Goal: Transaction & Acquisition: Book appointment/travel/reservation

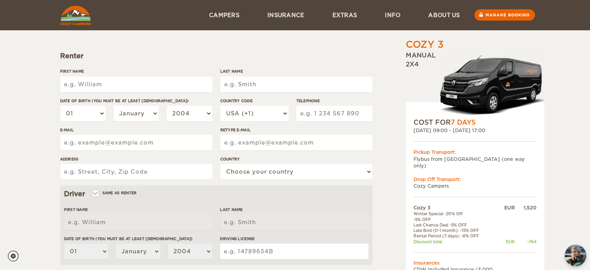
scroll to position [70, 0]
click at [160, 87] on input "First Name" at bounding box center [136, 84] width 152 height 16
type input "Joanna"
type input "Chłopek"
select select "48"
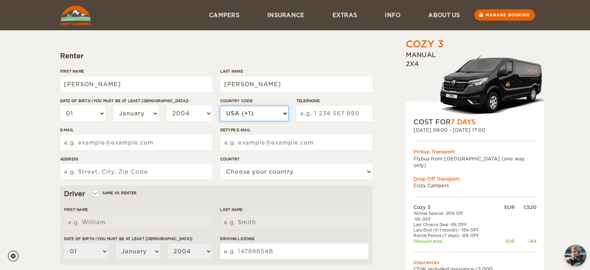
type input "730311184"
type input "jachlopek@gmail.com"
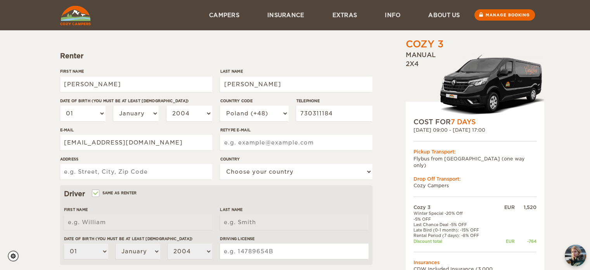
type input "jachlopek@gmail.com"
type input "Chałupnicza 67/15"
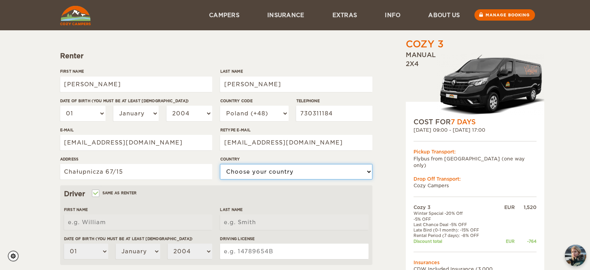
select select "166"
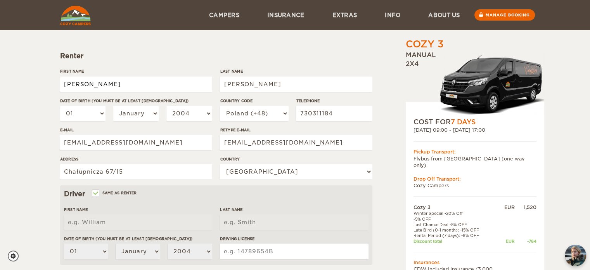
type input "Joanna"
type input "Chłopek"
click at [236, 84] on input "Chłopek" at bounding box center [296, 84] width 152 height 16
type input "Chlopek"
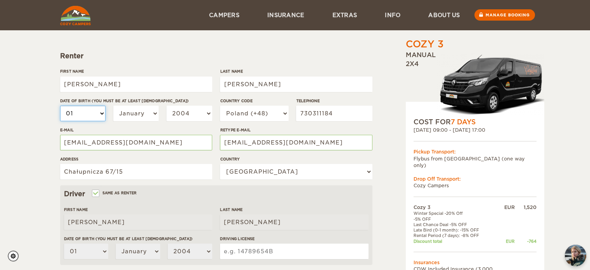
type input "Chlopek"
click at [103, 113] on select "01 02 03 04 05 06 07 08 09 10 11 12 13 14 15 16 17 18 19 20 21 22 23 24 25 26 2…" at bounding box center [83, 114] width 46 height 16
select select "04"
click at [60, 106] on select "01 02 03 04 05 06 07 08 09 10 11 12 13 14 15 16 17 18 19 20 21 22 23 24 25 26 2…" at bounding box center [83, 114] width 46 height 16
select select "04"
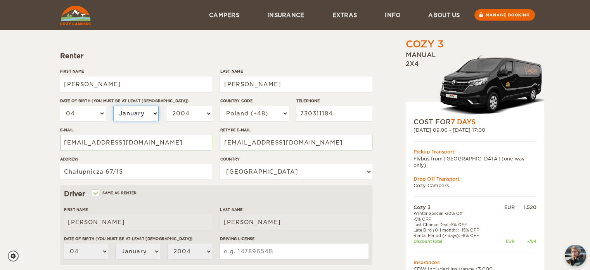
click at [154, 110] on select "January February March April May June July August September October November De…" at bounding box center [136, 114] width 46 height 16
select select "06"
click at [113, 106] on select "January February March April May June July August September October November De…" at bounding box center [136, 114] width 46 height 16
select select "06"
click at [208, 110] on select "2004 2003 2002 2001 2000 1999 1998 1997 1996 1995 1994 1993 1992 1991 1990 1989…" at bounding box center [189, 114] width 46 height 16
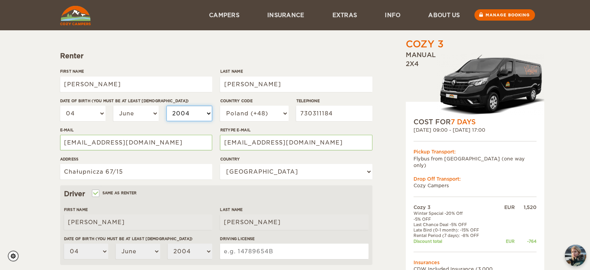
select select "1991"
click at [166, 106] on select "2004 2003 2002 2001 2000 1999 1998 1997 1996 1995 1994 1993 1992 1991 1990 1989…" at bounding box center [189, 114] width 46 height 16
select select "1991"
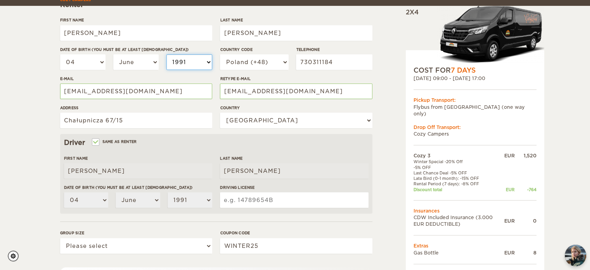
scroll to position [127, 0]
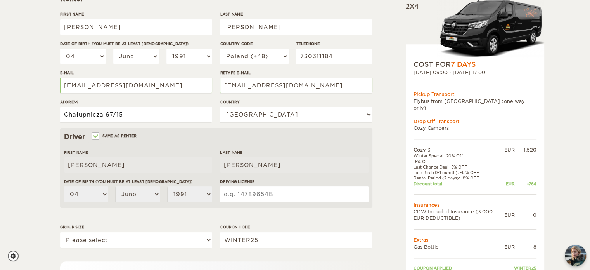
click at [135, 111] on input "Chałupnicza 67/15" at bounding box center [136, 115] width 152 height 16
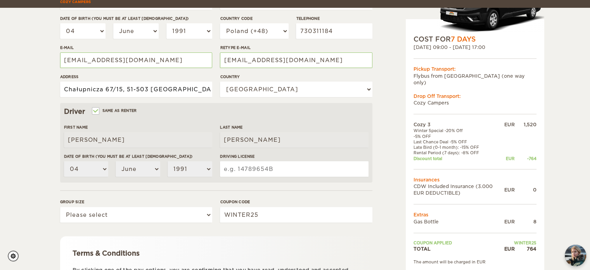
scroll to position [162, 0]
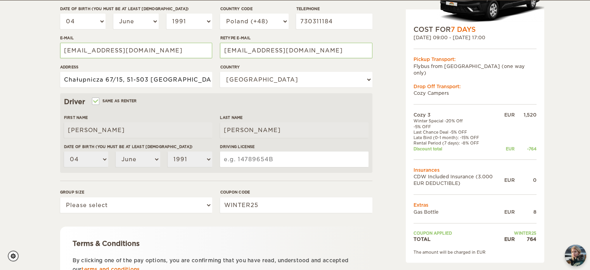
type input "Chałupnicza 67/15, 51-503 Wroclaw"
click at [289, 163] on input "Driving License" at bounding box center [294, 159] width 148 height 16
click at [257, 147] on label"] "Driving License" at bounding box center [294, 147] width 148 height 6
click at [257, 151] on input "Driving License" at bounding box center [294, 159] width 148 height 16
type input "07951/09/0264"
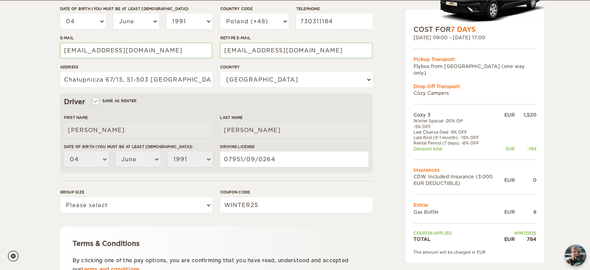
click at [326, 181] on form "Renter First Name Joanna Last Name Chlopek Date of birth (You must be at least …" at bounding box center [216, 119] width 312 height 409
click at [290, 160] on input "07951/09/0264" at bounding box center [294, 159] width 148 height 16
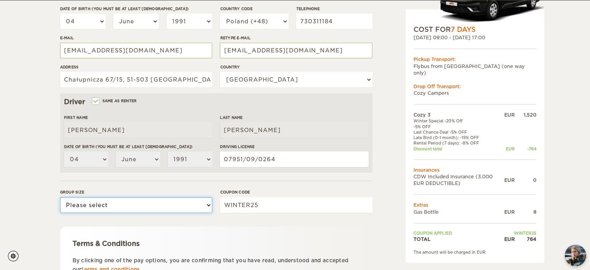
click at [166, 204] on select "Please select 1 2 3" at bounding box center [136, 205] width 152 height 16
select select "2"
click at [60, 197] on select "Please select 1 2 3" at bounding box center [136, 205] width 152 height 16
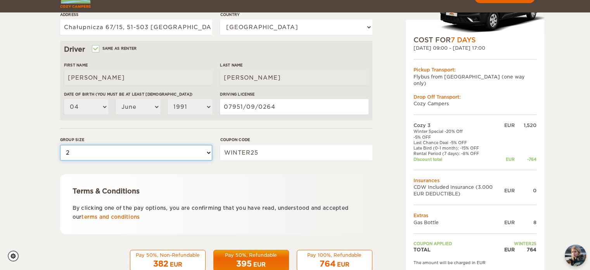
scroll to position [234, 0]
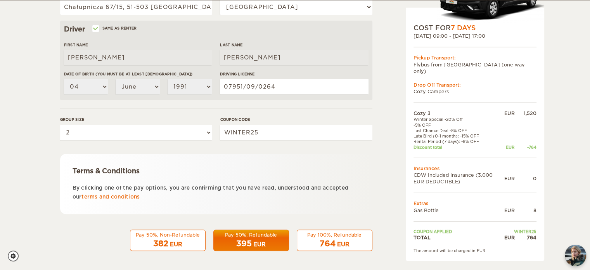
click at [338, 237] on div "Pay 100%, Refundable" at bounding box center [335, 234] width 66 height 7
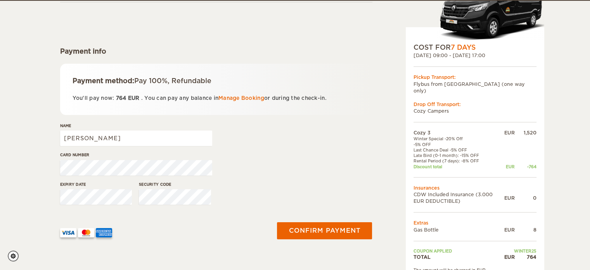
scroll to position [75, 0]
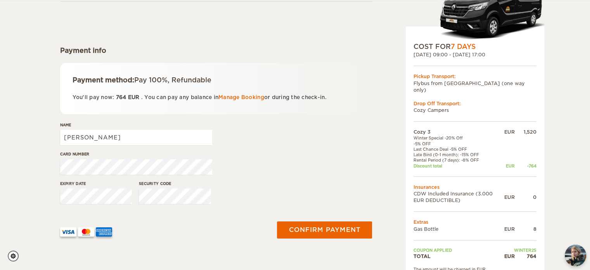
click at [237, 149] on div "Name Joanna" at bounding box center [216, 136] width 312 height 29
click at [28, 31] on div "Cozy 3 Expand Collapse Total 764 EUR Manual 2x4 COST FOR 7 Days 12. Oct 2025 09…" at bounding box center [295, 106] width 590 height 362
click at [271, 169] on div "Card number" at bounding box center [216, 165] width 312 height 29
click at [252, 194] on div "Expiry date Security code" at bounding box center [216, 194] width 312 height 29
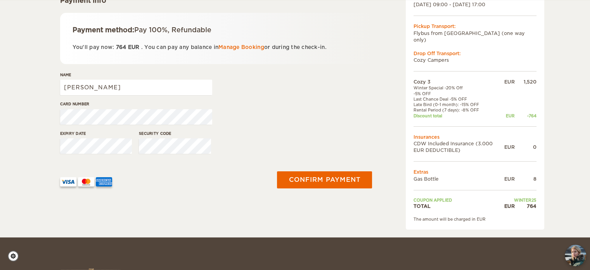
scroll to position [126, 0]
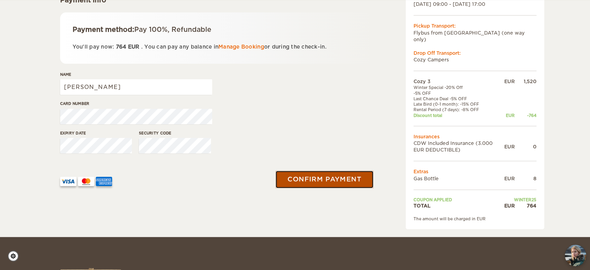
click at [333, 182] on button "Confirm payment" at bounding box center [325, 178] width 98 height 17
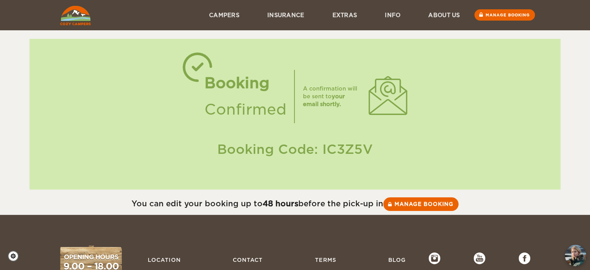
click at [12, 79] on div "Booking Confirmed A confirmation will be sent to your email shortly. Booking Co…" at bounding box center [295, 107] width 590 height 215
